Goal: Task Accomplishment & Management: Use online tool/utility

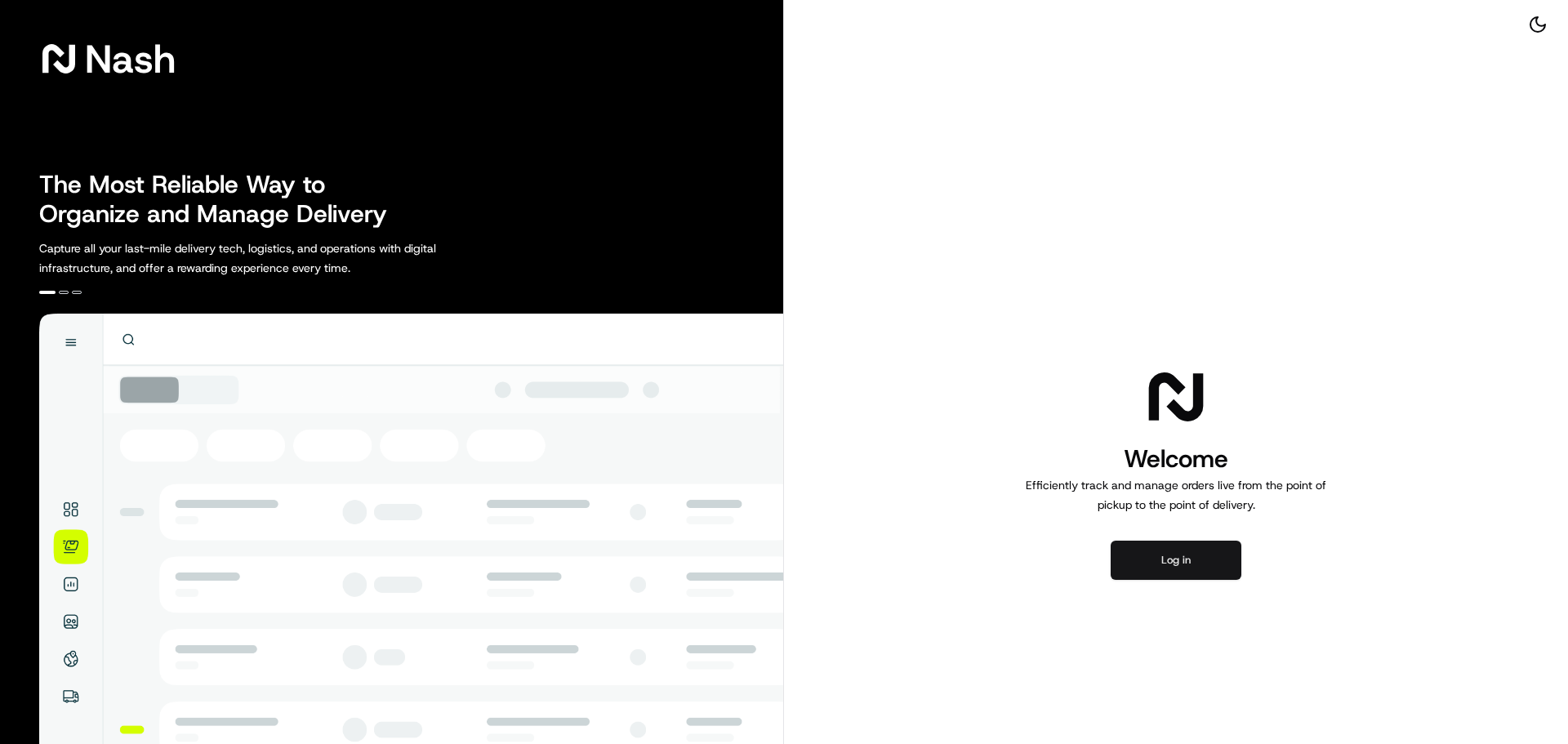
click at [1188, 544] on button "Log in" at bounding box center [1175, 560] width 131 height 39
